Goal: Task Accomplishment & Management: Manage account settings

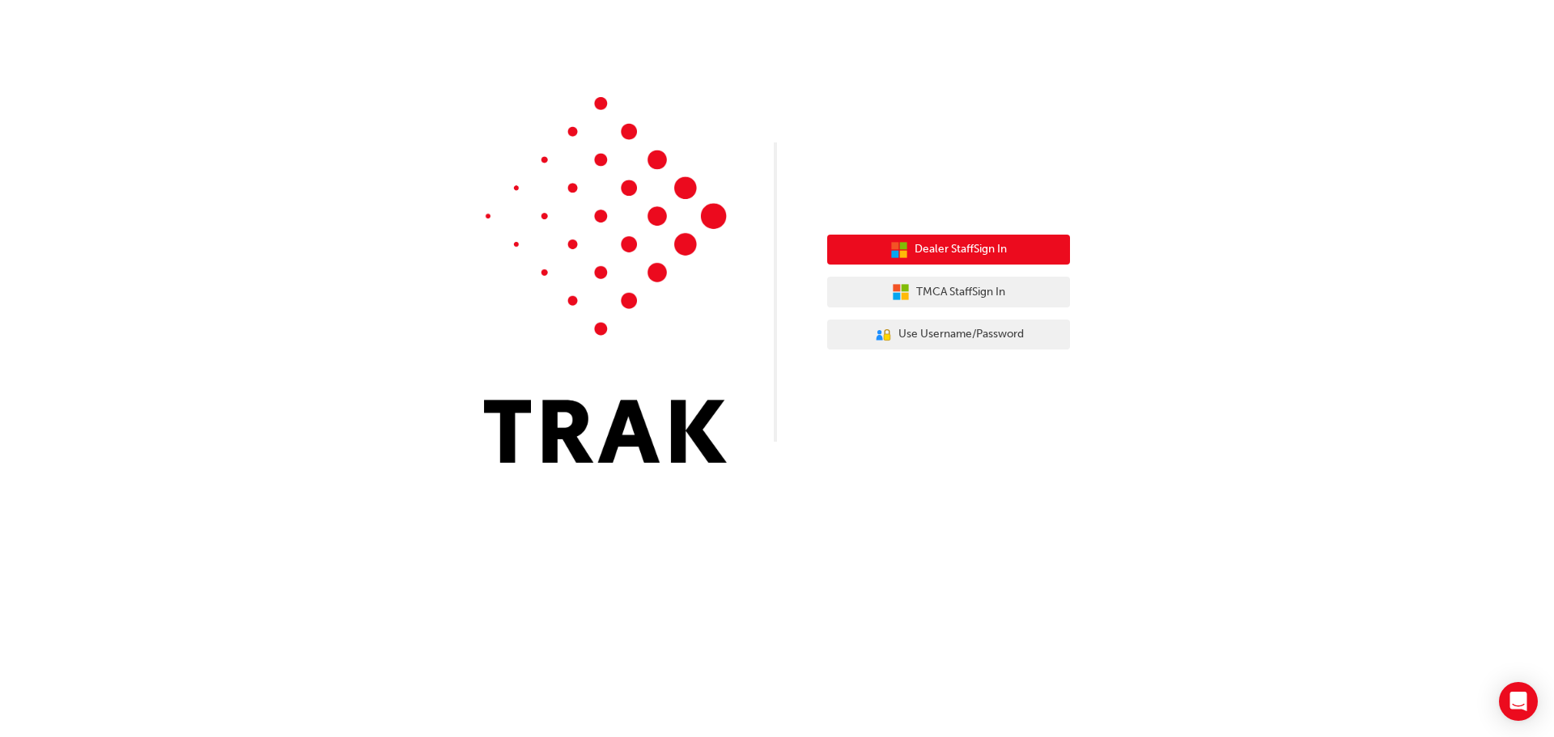
click at [935, 245] on span "Dealer Staff Sign In" at bounding box center [961, 249] width 92 height 19
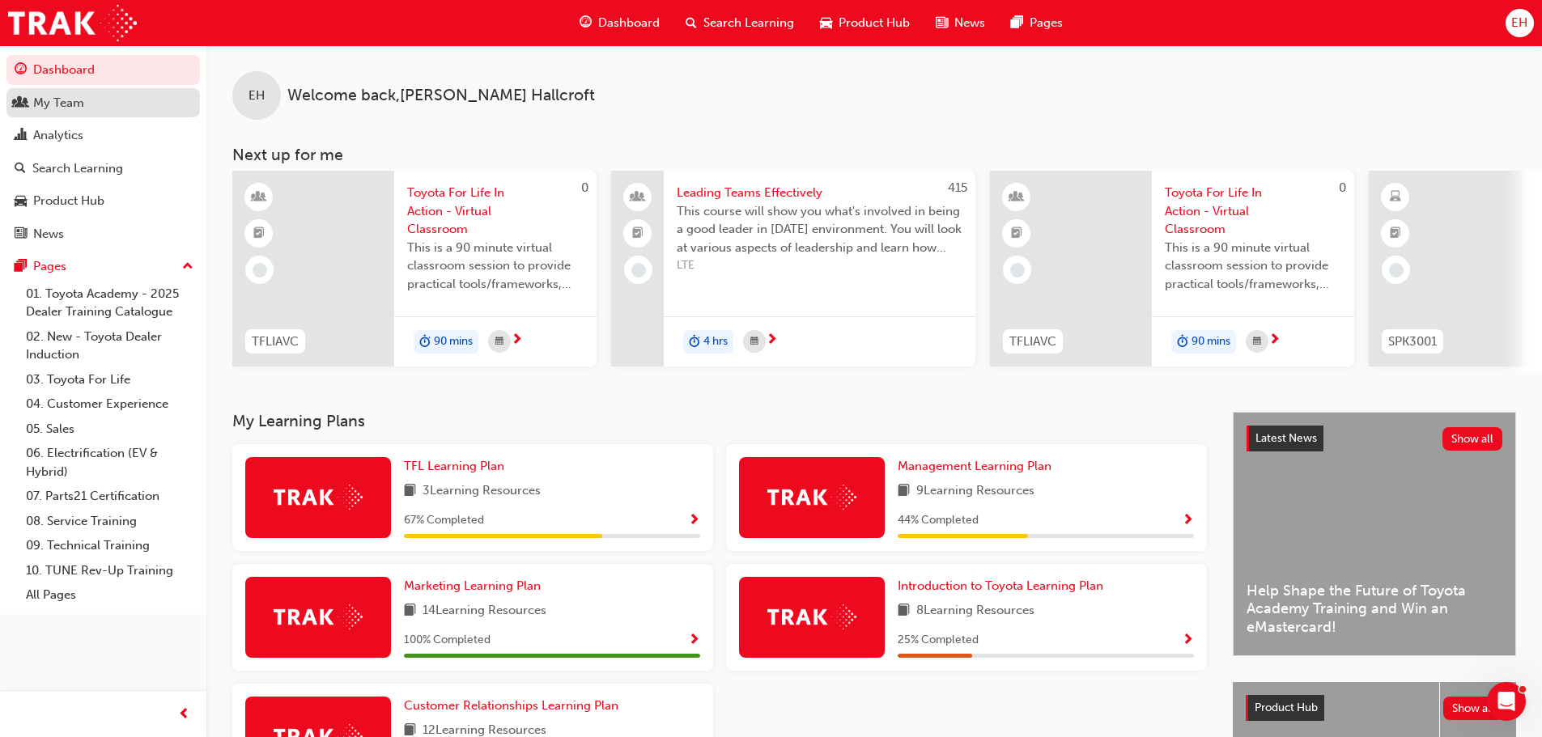
click at [66, 104] on div "My Team" at bounding box center [58, 103] width 51 height 19
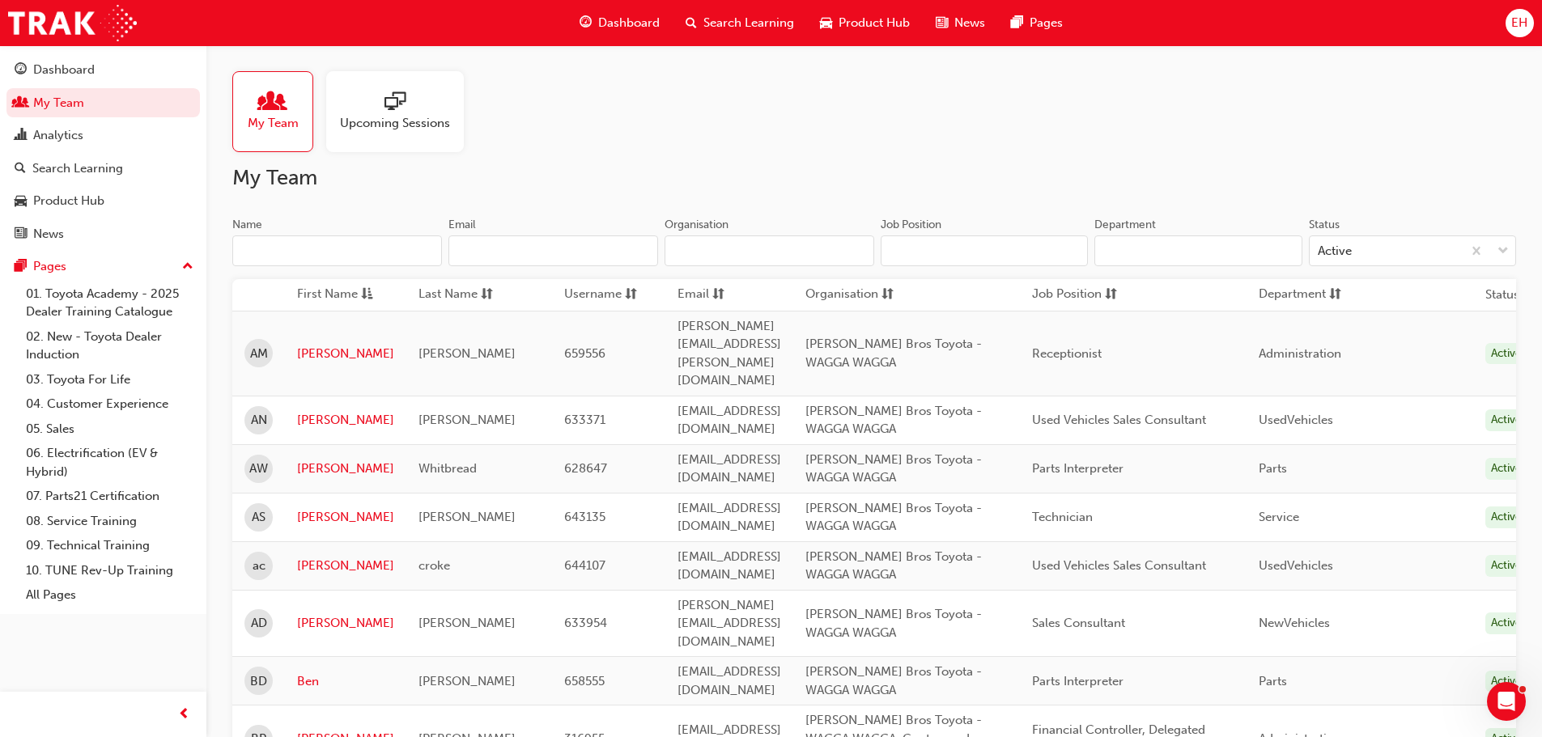
click at [386, 257] on input "Name" at bounding box center [337, 251] width 210 height 31
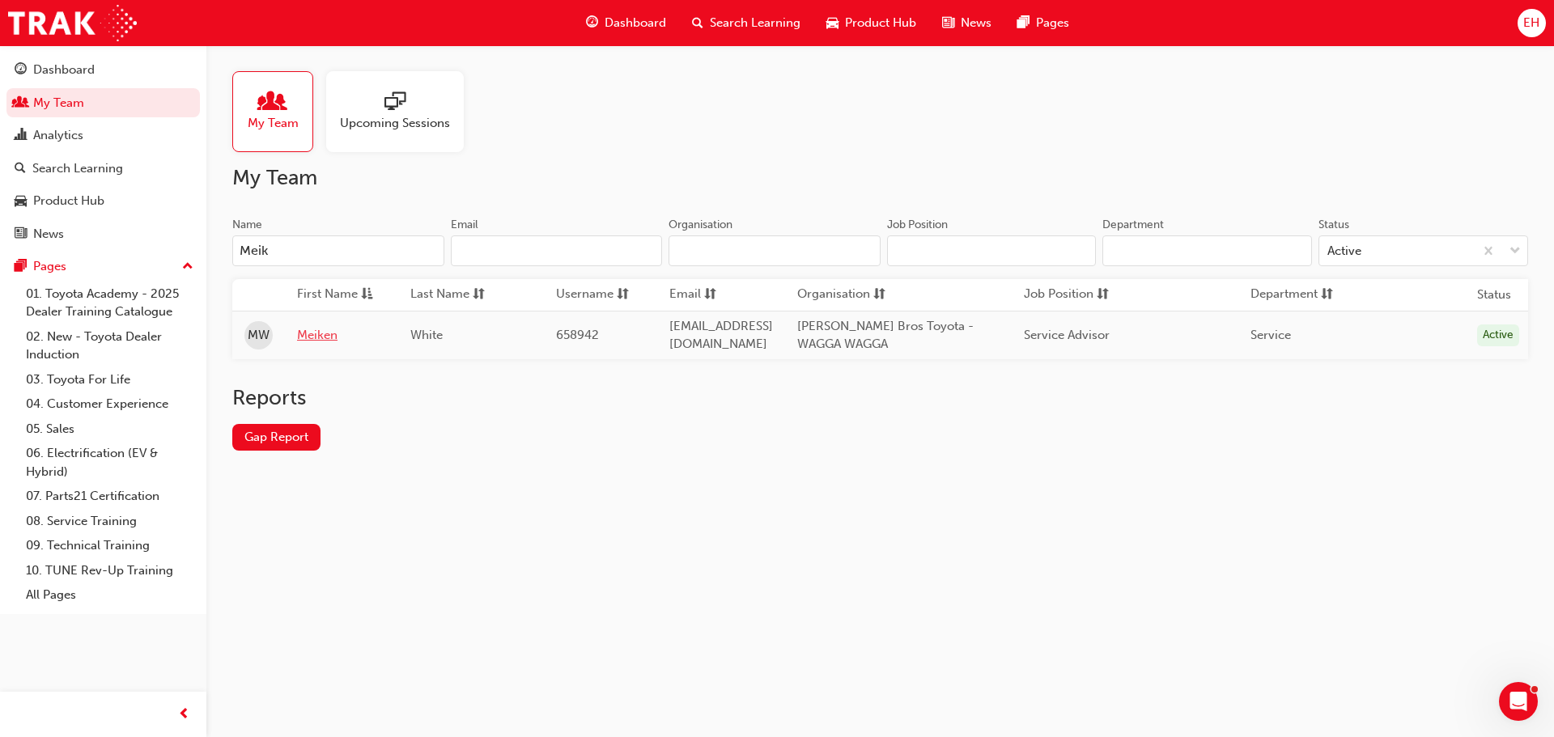
type input "Meik"
click at [329, 336] on link "Meiken" at bounding box center [341, 335] width 89 height 19
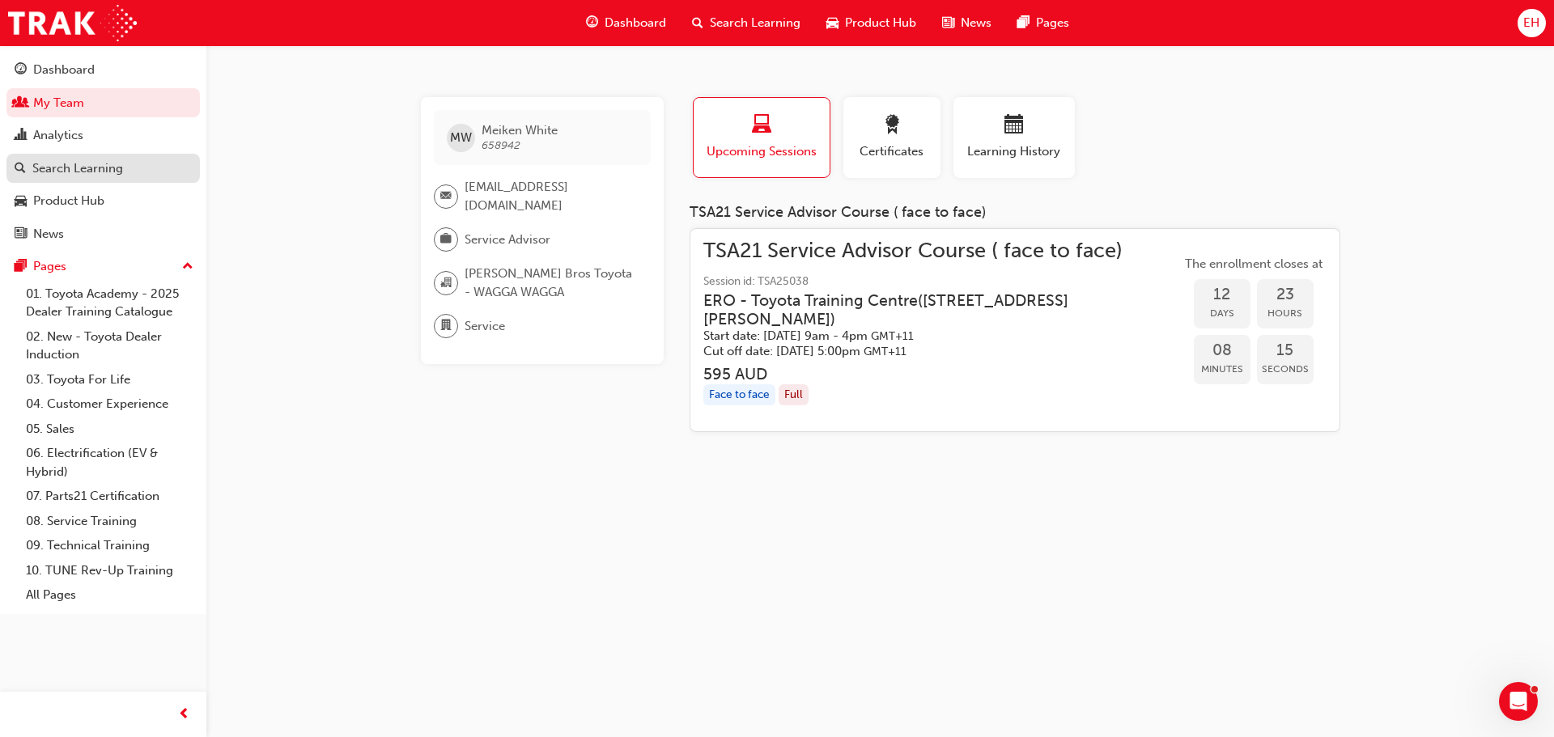
click at [78, 176] on div "Search Learning" at bounding box center [77, 168] width 91 height 19
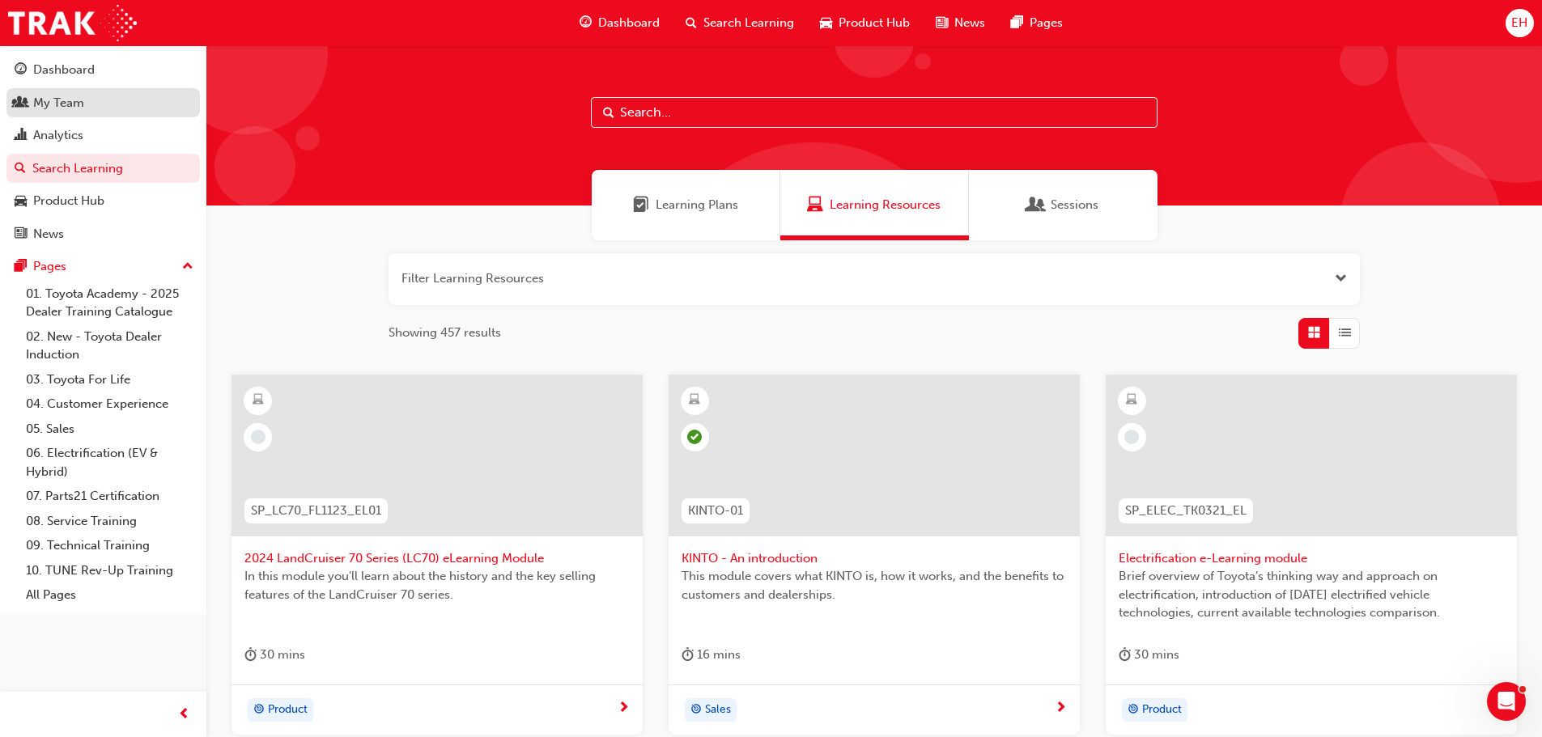
click at [86, 106] on div "My Team" at bounding box center [103, 103] width 177 height 20
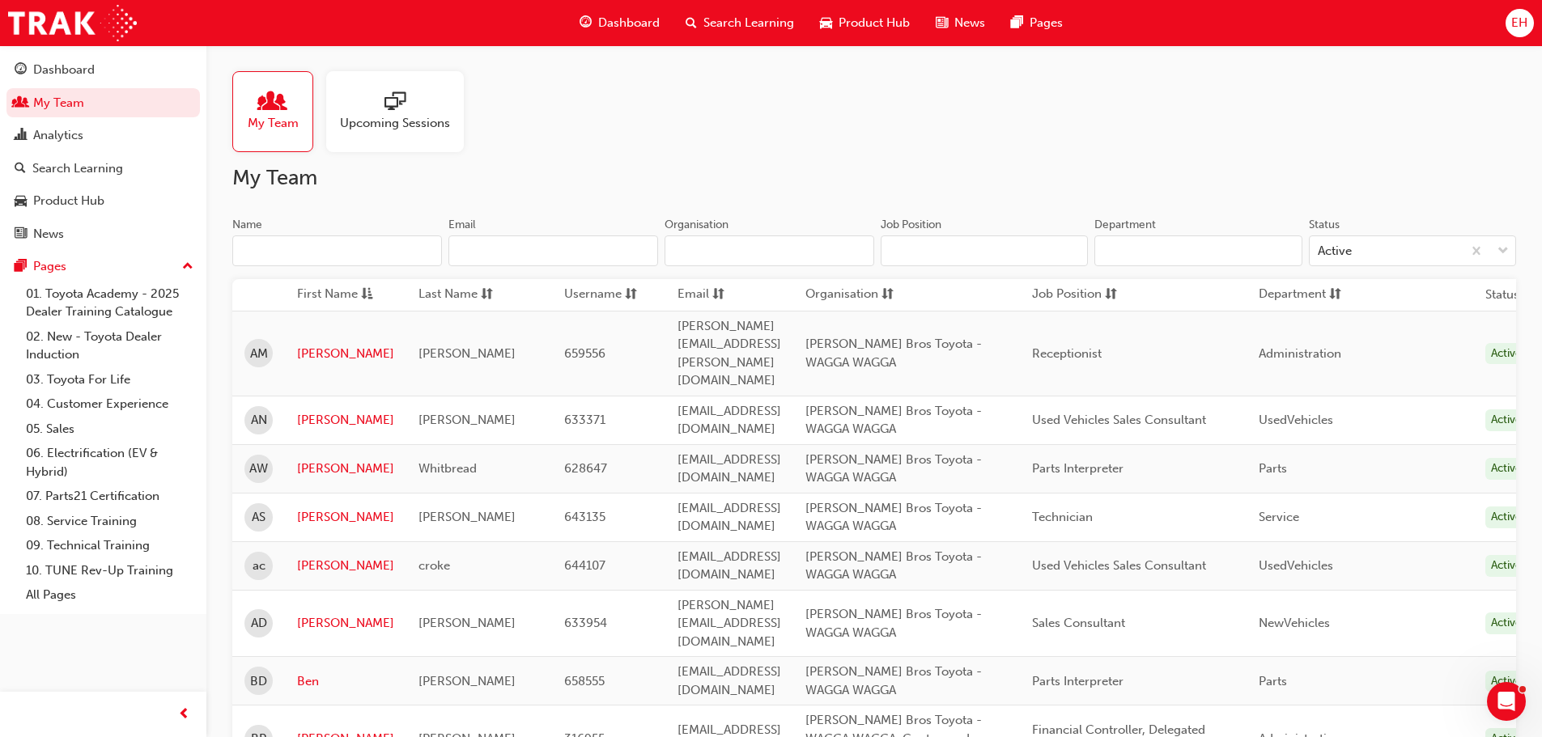
click at [323, 249] on input "Name" at bounding box center [337, 251] width 210 height 31
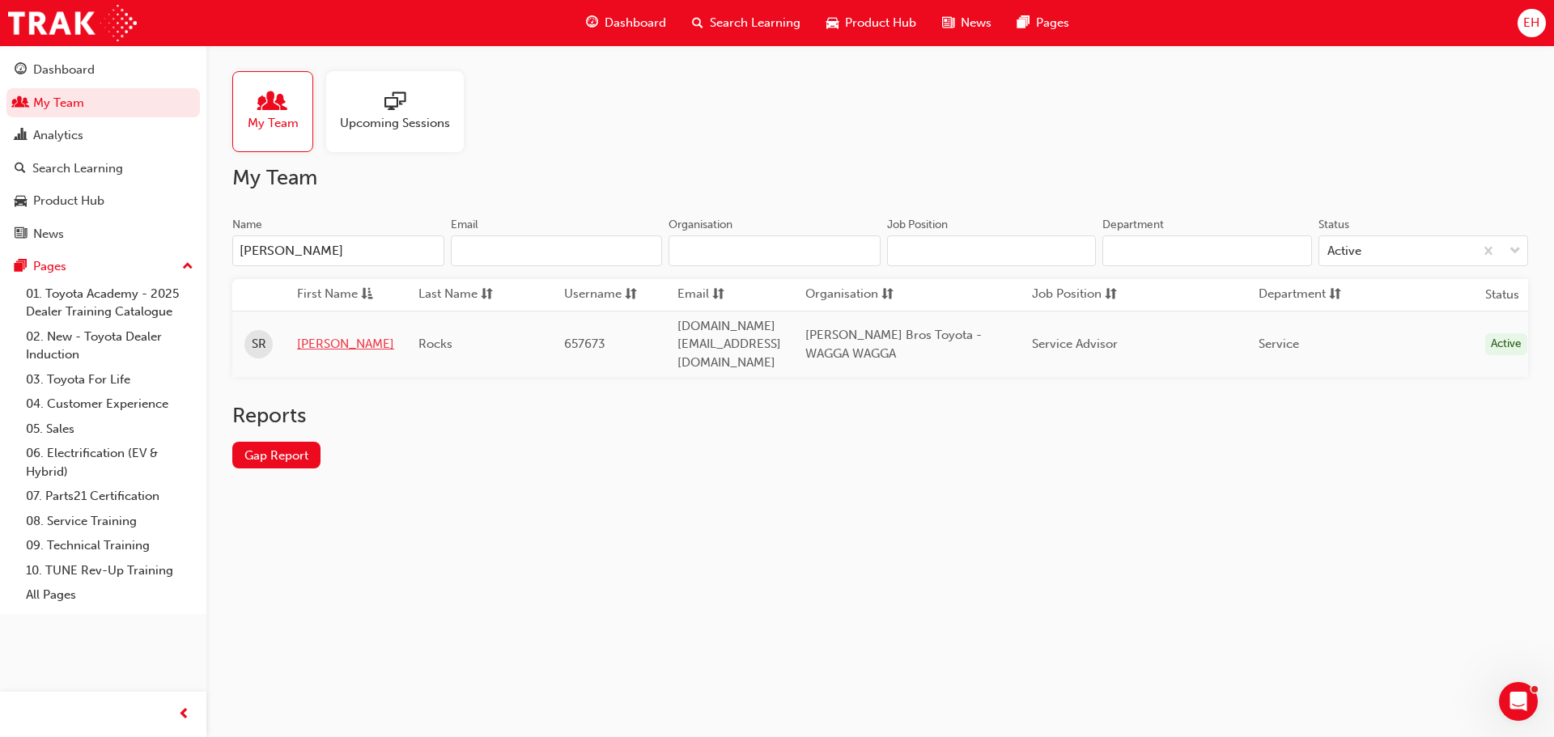
type input "[PERSON_NAME]"
click at [335, 335] on link "[PERSON_NAME]" at bounding box center [345, 344] width 97 height 19
